Goal: Task Accomplishment & Management: Complete application form

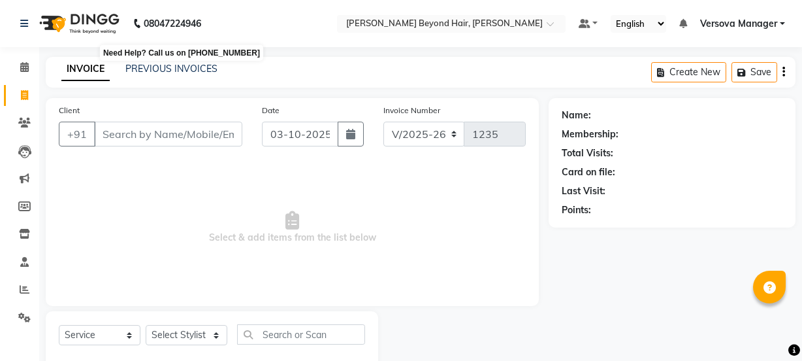
select select "6352"
select select "service"
click at [189, 70] on link "PREVIOUS INVOICES" at bounding box center [171, 69] width 92 height 12
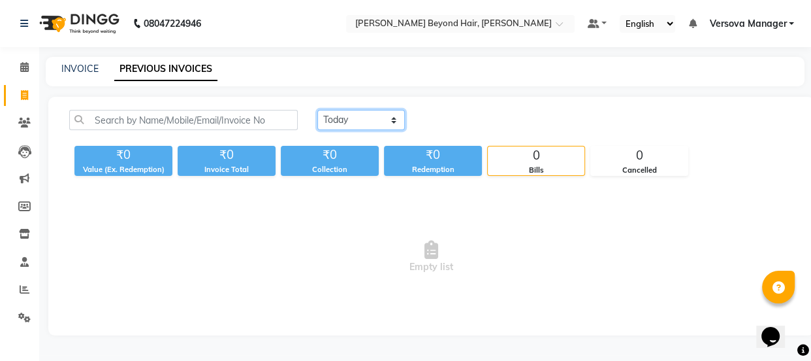
click at [331, 117] on select "[DATE] [DATE] Custom Range" at bounding box center [362, 120] width 88 height 20
click at [318, 110] on select "[DATE] [DATE] Custom Range" at bounding box center [362, 120] width 88 height 20
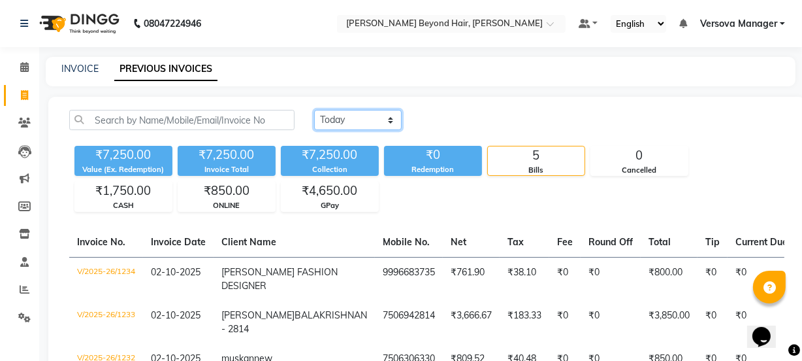
drag, startPoint x: 359, startPoint y: 116, endPoint x: 359, endPoint y: 123, distance: 7.2
click at [359, 116] on select "Today Yesterday Custom Range" at bounding box center [358, 120] width 88 height 20
select select "range"
click at [314, 110] on select "Today Yesterday Custom Range" at bounding box center [358, 120] width 88 height 20
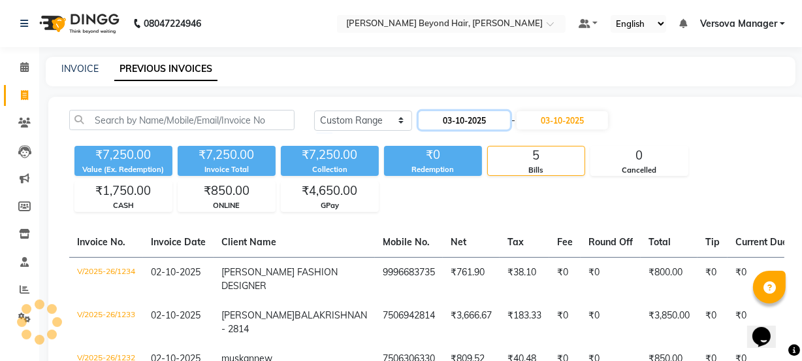
click at [480, 121] on input "03-10-2025" at bounding box center [464, 120] width 91 height 18
select select "10"
select select "2025"
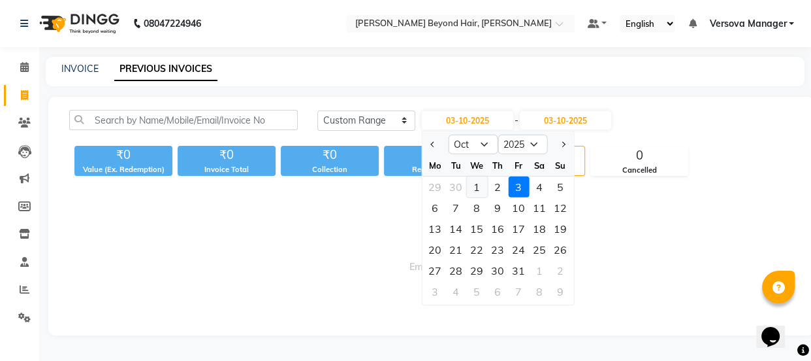
click at [475, 187] on div "1" at bounding box center [476, 186] width 21 height 21
type input "01-10-2025"
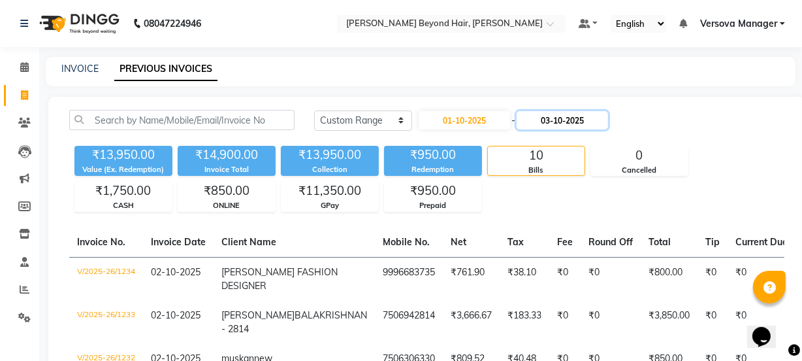
click at [574, 122] on input "03-10-2025" at bounding box center [562, 120] width 91 height 18
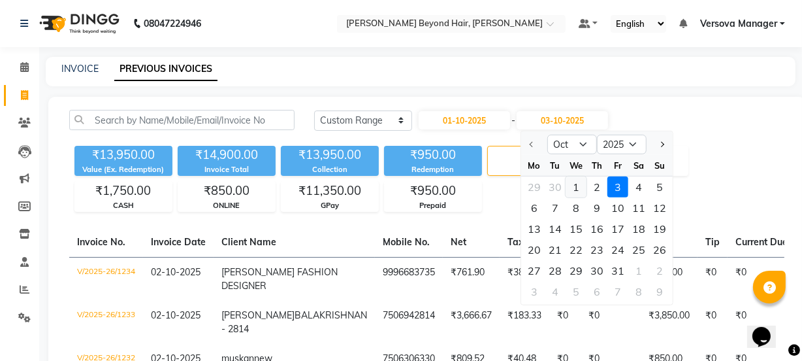
click at [575, 186] on div "1" at bounding box center [576, 186] width 21 height 21
type input "01-10-2025"
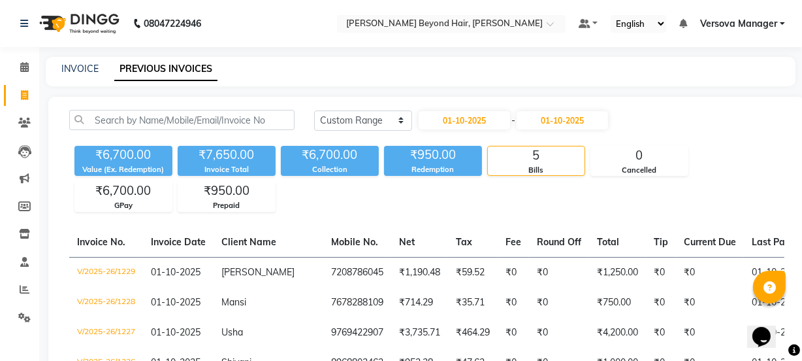
click at [683, 116] on div "Today Yesterday Custom Range 01-10-2025 - 01-10-2025" at bounding box center [549, 120] width 470 height 21
click at [370, 116] on select "Today Yesterday Custom Range" at bounding box center [363, 120] width 98 height 20
click at [314, 110] on select "Today Yesterday Custom Range" at bounding box center [363, 120] width 98 height 20
click at [476, 122] on input "01-10-2025" at bounding box center [464, 120] width 91 height 18
select select "10"
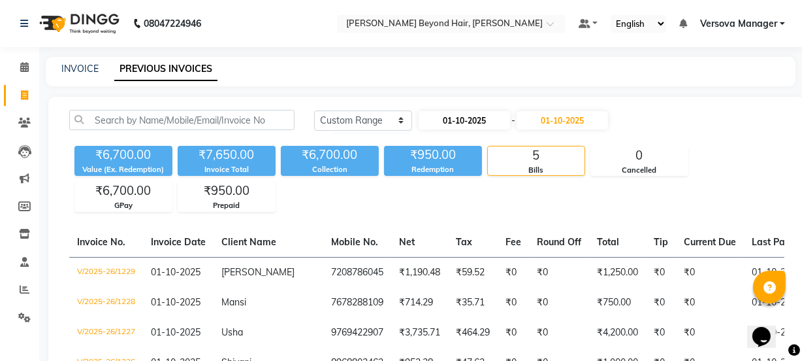
select select "2025"
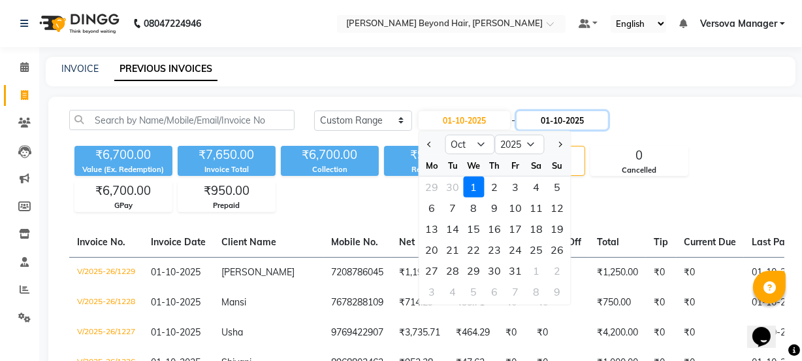
click at [576, 126] on input "01-10-2025" at bounding box center [562, 120] width 91 height 18
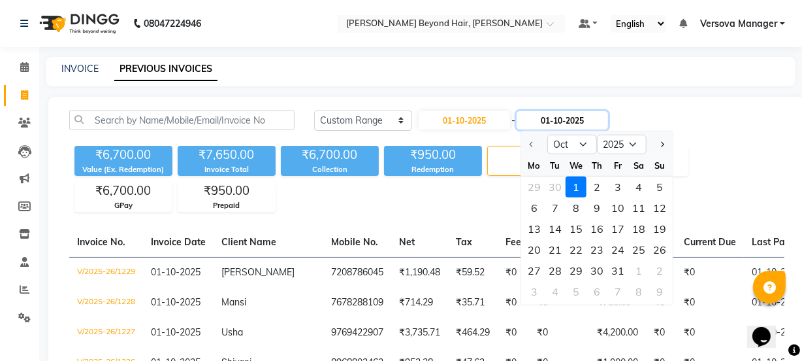
click at [583, 123] on input "01-10-2025" at bounding box center [562, 120] width 91 height 18
click at [615, 181] on div "3" at bounding box center [618, 186] width 21 height 21
type input "03-10-2025"
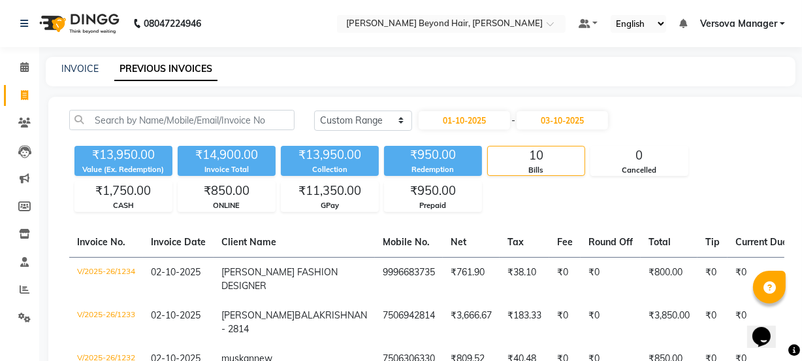
click at [719, 127] on div "Today Yesterday Custom Range 01-10-2025 - 03-10-2025" at bounding box center [549, 120] width 470 height 21
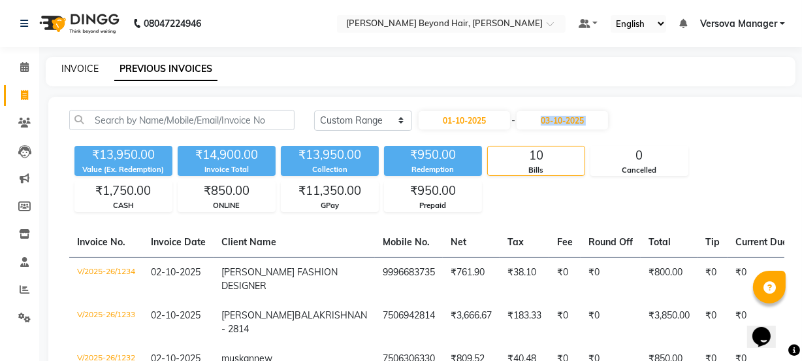
click at [81, 67] on link "INVOICE" at bounding box center [79, 69] width 37 height 12
select select "service"
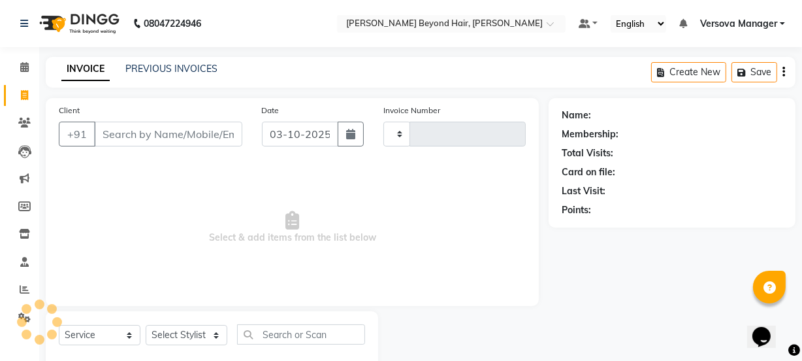
scroll to position [33, 0]
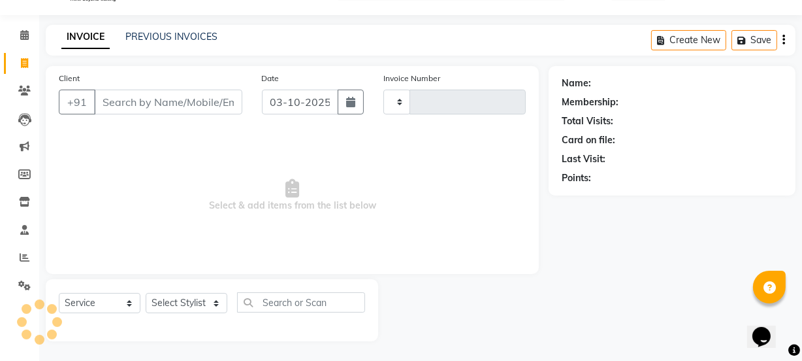
type input "1235"
select select "6352"
click at [212, 39] on link "PREVIOUS INVOICES" at bounding box center [171, 37] width 92 height 12
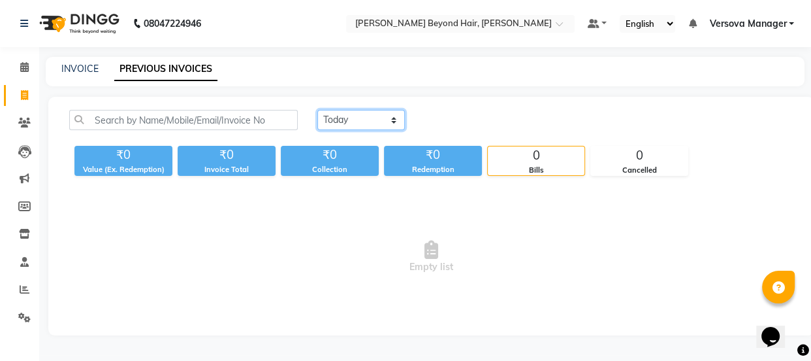
click at [320, 112] on select "Today Yesterday Custom Range" at bounding box center [362, 120] width 88 height 20
select select "yesterday"
click at [318, 110] on select "Today Yesterday Custom Range" at bounding box center [362, 120] width 88 height 20
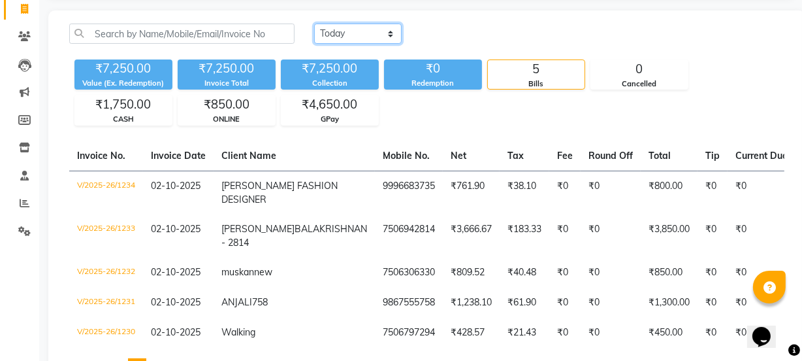
scroll to position [180, 0]
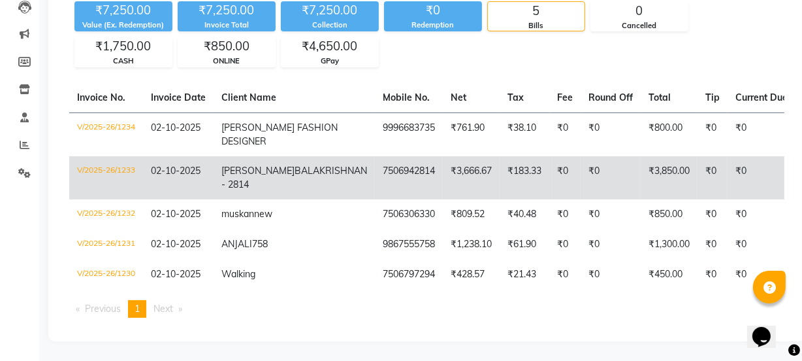
click at [280, 165] on span "BALAKRISHNAN - 2814" at bounding box center [294, 177] width 146 height 25
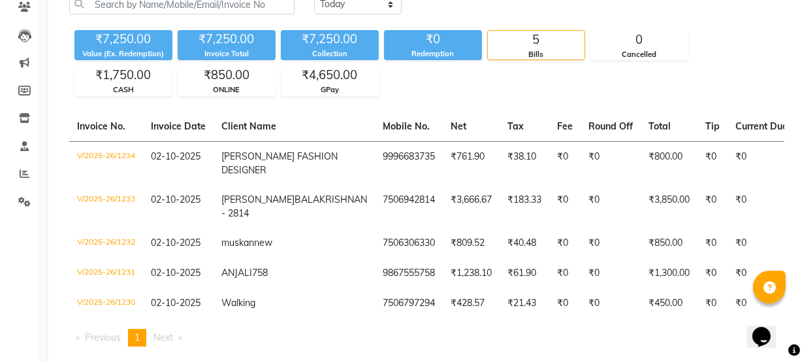
scroll to position [0, 0]
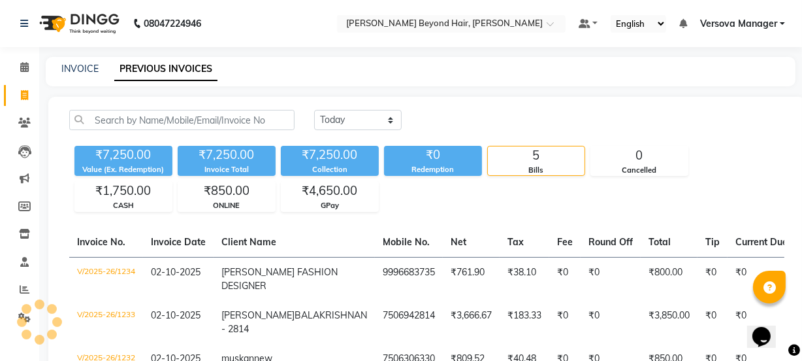
drag, startPoint x: 59, startPoint y: 77, endPoint x: 67, endPoint y: 76, distance: 7.9
click at [59, 77] on div "INVOICE PREVIOUS INVOICES" at bounding box center [421, 71] width 750 height 29
click at [70, 74] on link "INVOICE" at bounding box center [79, 69] width 37 height 12
select select "service"
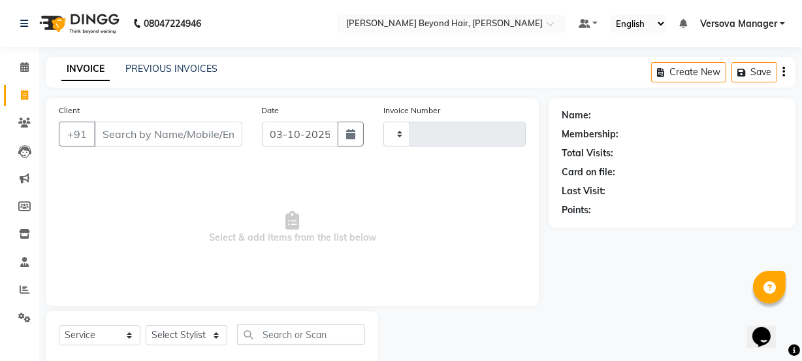
scroll to position [33, 0]
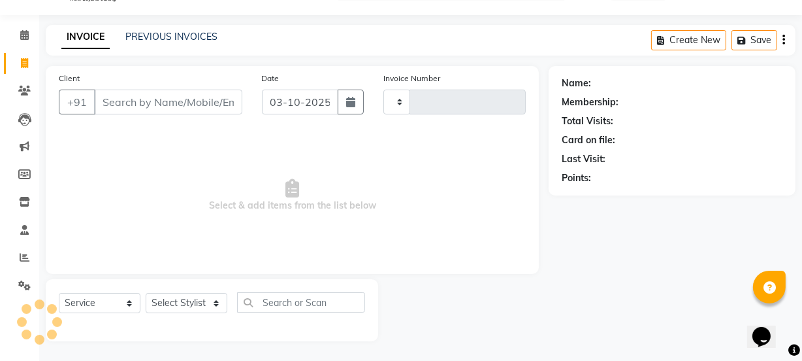
click at [135, 106] on input "Client" at bounding box center [168, 102] width 148 height 25
type input "1235"
select select "6352"
click at [213, 99] on input "773887171" at bounding box center [168, 101] width 148 height 25
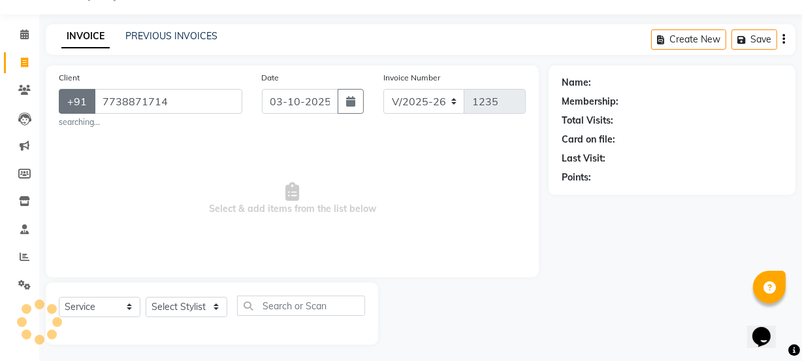
drag, startPoint x: 196, startPoint y: 98, endPoint x: 70, endPoint y: 103, distance: 126.2
click at [70, 103] on div "+91 7738871714" at bounding box center [151, 101] width 184 height 25
click at [210, 98] on input "7738871714" at bounding box center [168, 101] width 148 height 25
drag, startPoint x: 210, startPoint y: 98, endPoint x: 74, endPoint y: 111, distance: 136.5
click at [74, 111] on div "+91 7738871714" at bounding box center [151, 101] width 184 height 25
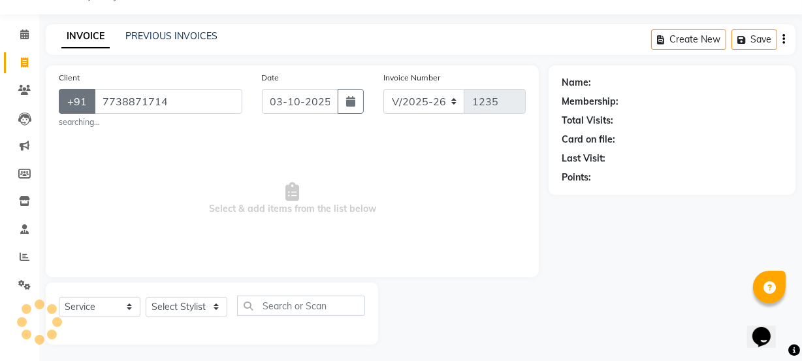
type input "7738871714"
click at [74, 111] on button "+91" at bounding box center [77, 101] width 37 height 25
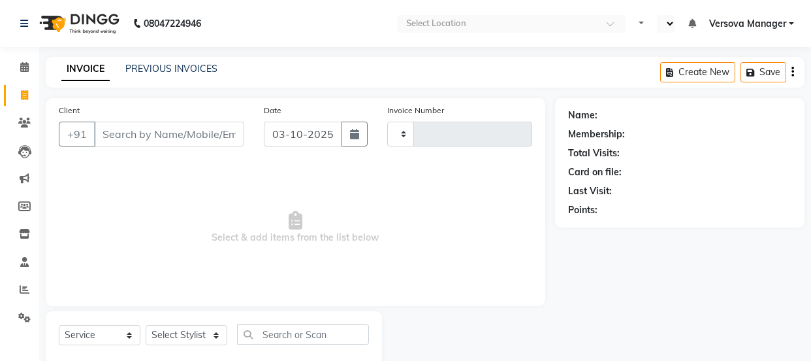
select select "service"
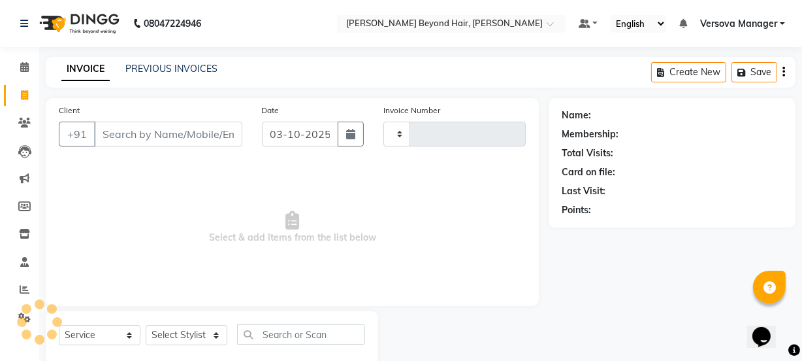
select select "en"
type input "1235"
select select "6352"
